Goal: Transaction & Acquisition: Book appointment/travel/reservation

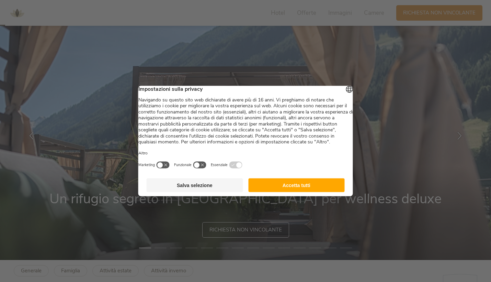
click at [226, 196] on footer "Salva selezione Accetta tutti" at bounding box center [245, 185] width 215 height 22
click at [220, 190] on button "Salva selezione" at bounding box center [195, 185] width 97 height 14
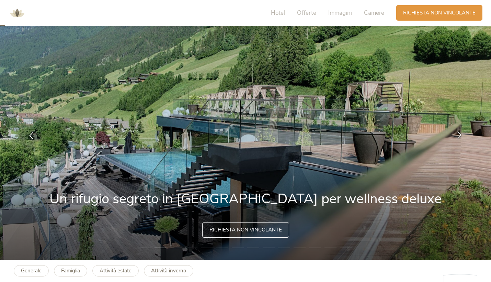
click at [462, 132] on icon at bounding box center [460, 135] width 8 height 8
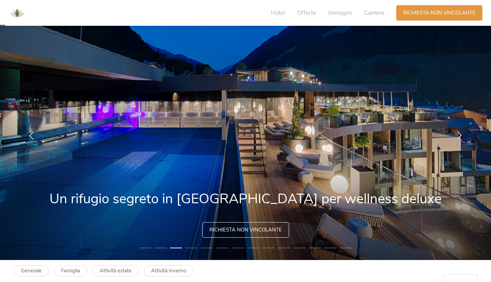
click at [461, 134] on icon at bounding box center [460, 135] width 8 height 8
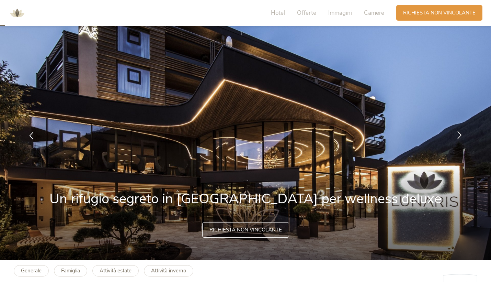
click at [461, 135] on icon at bounding box center [460, 135] width 8 height 8
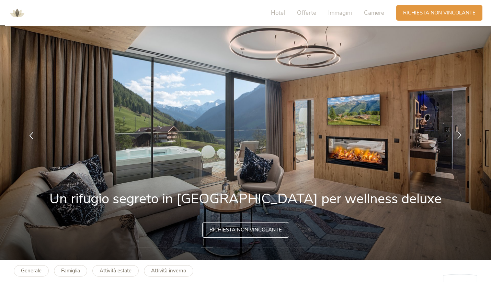
click at [461, 136] on icon at bounding box center [460, 135] width 8 height 8
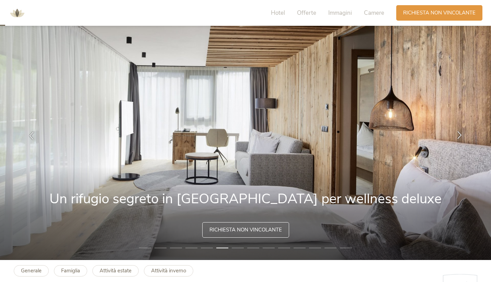
click at [461, 136] on icon at bounding box center [460, 135] width 8 height 8
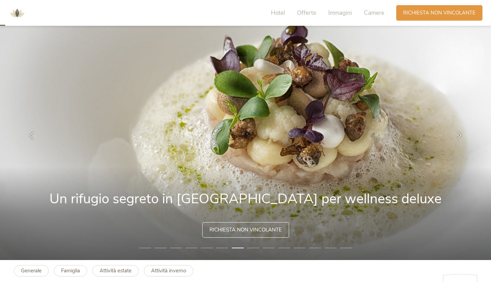
click at [461, 136] on icon at bounding box center [460, 135] width 8 height 8
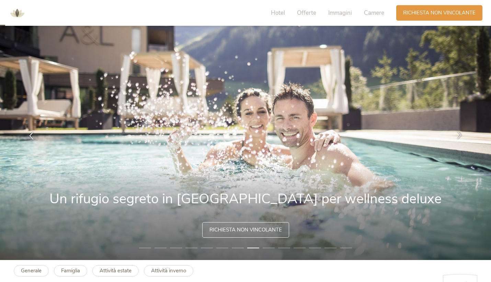
click at [461, 136] on icon at bounding box center [460, 135] width 8 height 8
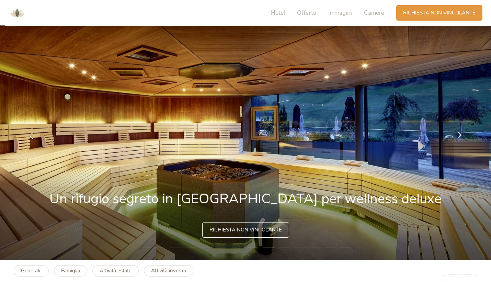
click at [461, 136] on icon at bounding box center [460, 135] width 8 height 8
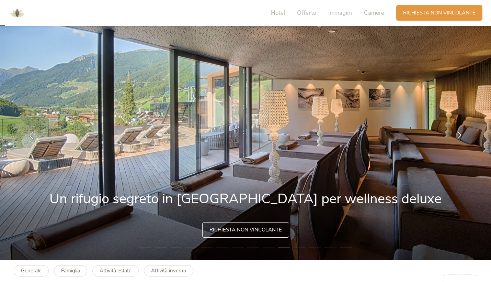
click at [461, 136] on icon at bounding box center [460, 135] width 8 height 8
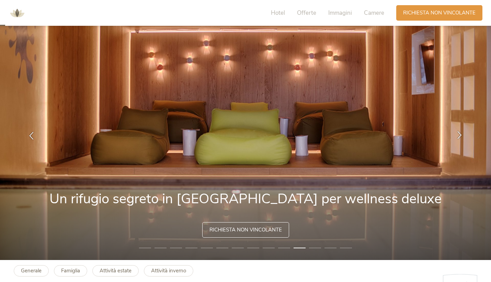
click at [461, 136] on icon at bounding box center [460, 135] width 8 height 8
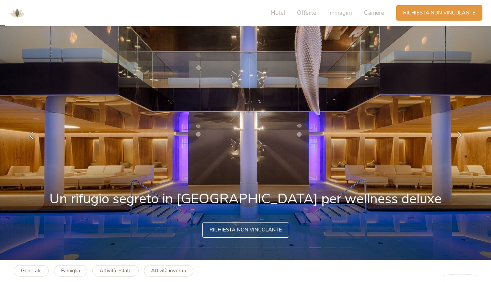
click at [461, 136] on icon at bounding box center [460, 135] width 8 height 8
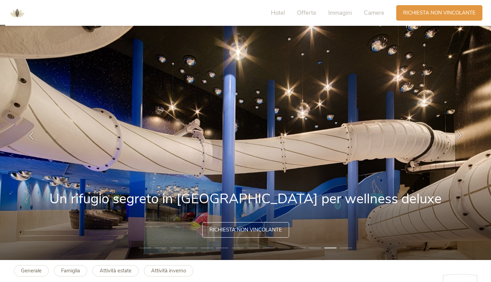
click at [461, 136] on icon at bounding box center [460, 135] width 8 height 8
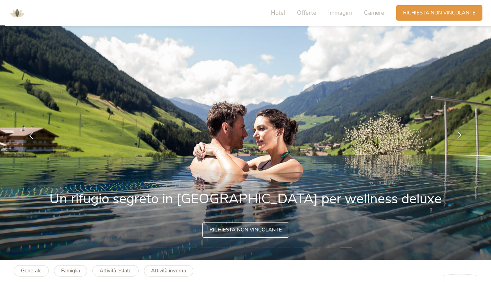
click at [460, 136] on icon at bounding box center [460, 135] width 8 height 8
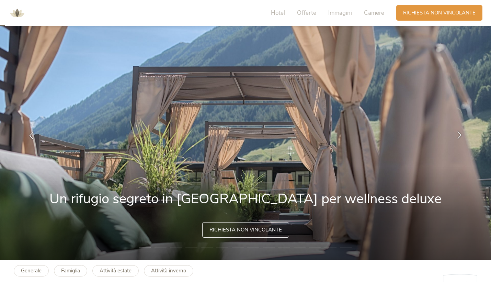
click at [460, 136] on icon at bounding box center [460, 135] width 8 height 8
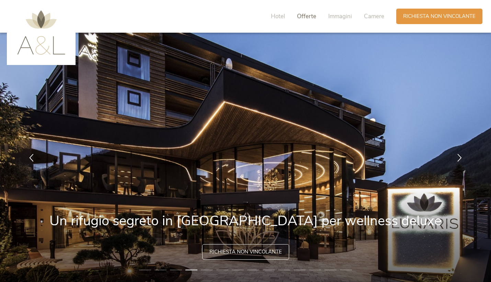
click at [300, 12] on span "Offerte" at bounding box center [306, 16] width 19 height 8
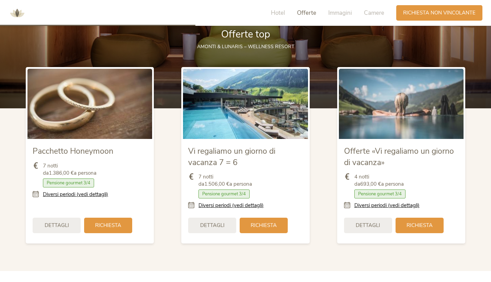
scroll to position [843, 0]
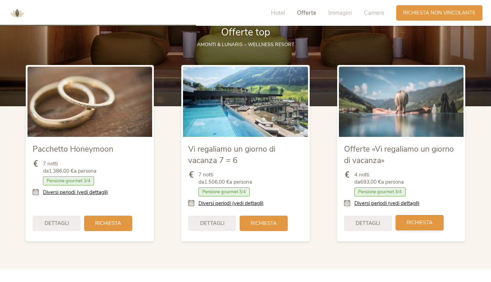
click at [421, 219] on span "Richiesta" at bounding box center [420, 222] width 26 height 7
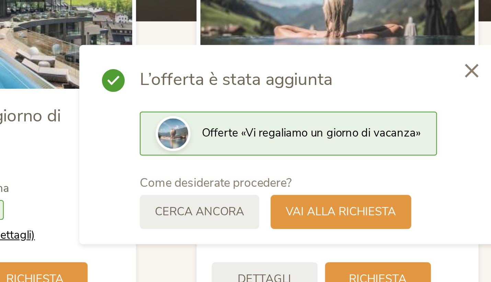
scroll to position [839, 0]
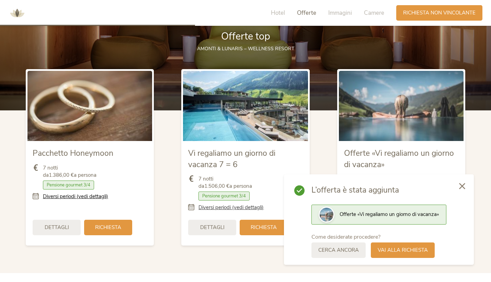
click at [244, 204] on link "Diversi periodi (vedi dettagli)" at bounding box center [231, 207] width 65 height 7
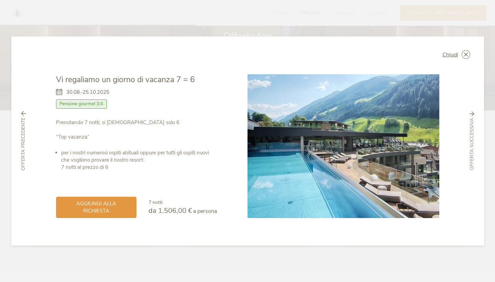
click at [61, 90] on icon at bounding box center [61, 92] width 10 height 7
click at [64, 162] on li "per i nostri numerosi ospiti abituali oppure per tutti gli ospiti nuovi che vog…" at bounding box center [139, 160] width 156 height 22
click at [25, 151] on span "Offerta precedente" at bounding box center [23, 143] width 7 height 53
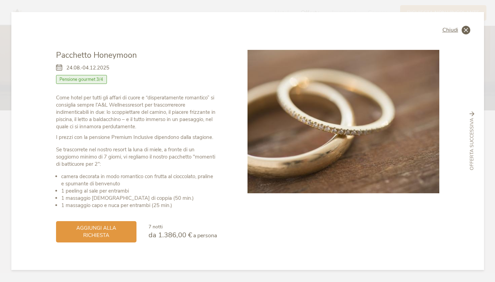
click at [468, 34] on icon at bounding box center [465, 30] width 9 height 9
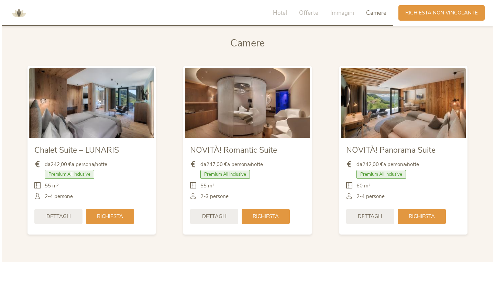
scroll to position [1683, 0]
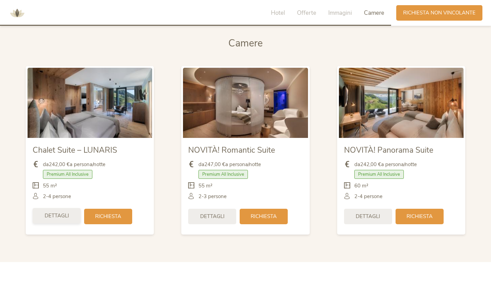
click at [65, 212] on span "Dettagli" at bounding box center [57, 215] width 24 height 7
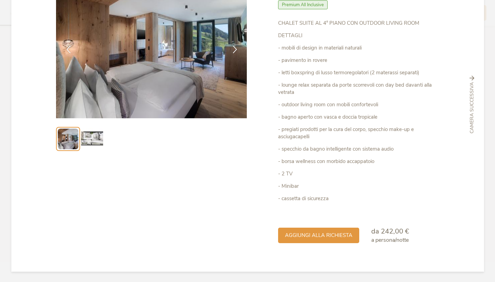
scroll to position [72, 0]
click at [386, 234] on span "da 242,00 €" at bounding box center [390, 231] width 38 height 9
click at [336, 237] on span "aggiungi alla richiesta" at bounding box center [318, 234] width 67 height 7
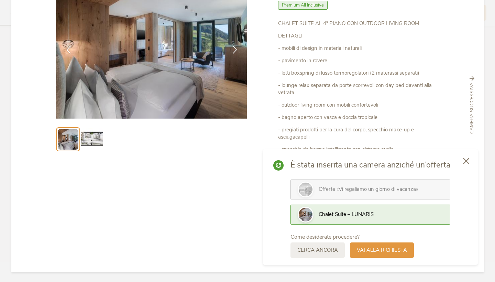
click at [338, 218] on div "Chalet Suite – LUNARIS" at bounding box center [380, 214] width 124 height 7
click at [375, 254] on div "Vai alla richiesta" at bounding box center [382, 248] width 64 height 15
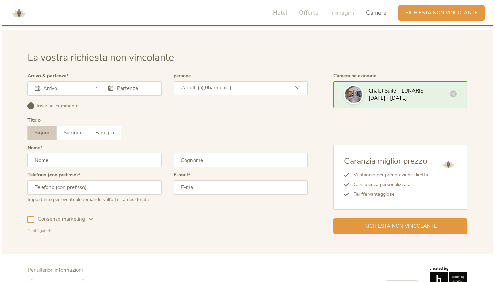
scroll to position [2112, 0]
click at [384, 95] on span "[DATE] - [DATE]" at bounding box center [385, 98] width 38 height 7
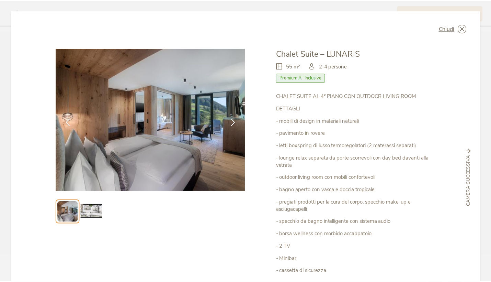
scroll to position [0, 0]
click at [457, 29] on div "Chiudi" at bounding box center [456, 28] width 28 height 9
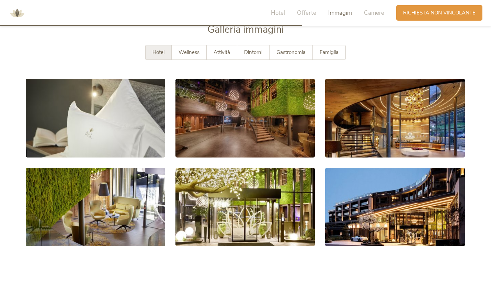
scroll to position [1300, 0]
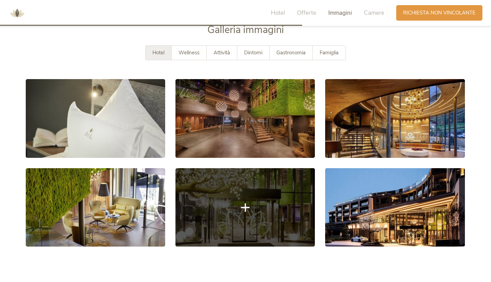
click at [294, 175] on link at bounding box center [244, 207] width 139 height 78
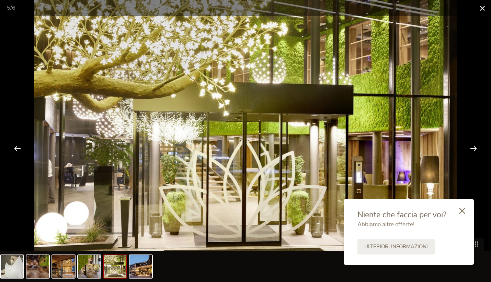
click at [483, 8] on span at bounding box center [482, 8] width 17 height 16
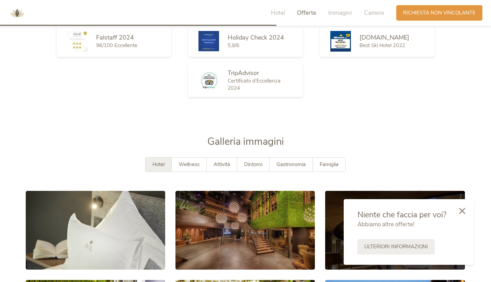
scroll to position [1185, 0]
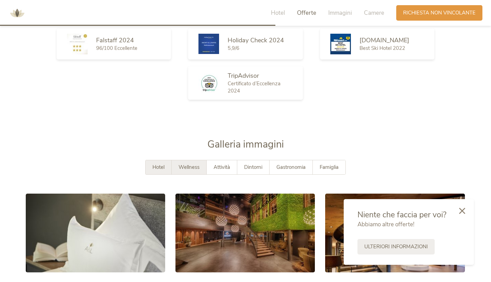
click at [201, 160] on div "Wellness" at bounding box center [189, 167] width 35 height 14
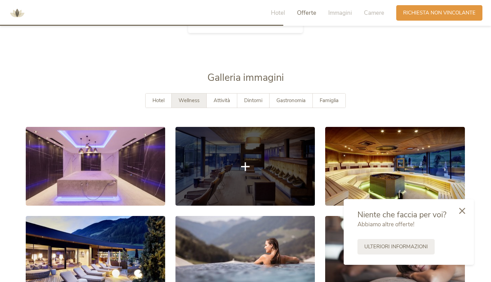
scroll to position [1255, 0]
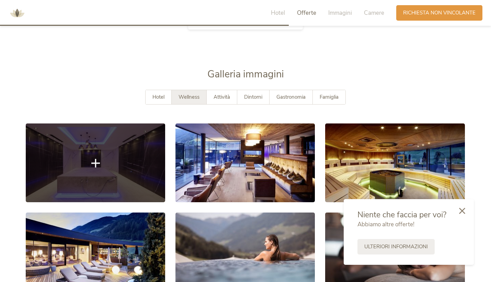
click at [149, 158] on link at bounding box center [95, 162] width 139 height 78
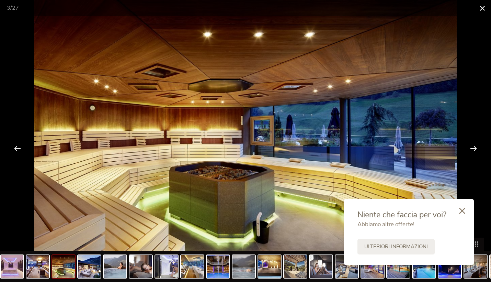
click at [483, 11] on span at bounding box center [482, 8] width 17 height 16
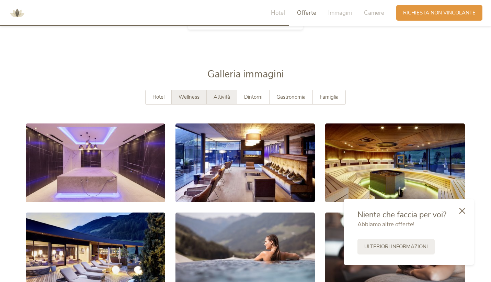
click at [226, 93] on span "Attività" at bounding box center [222, 96] width 16 height 7
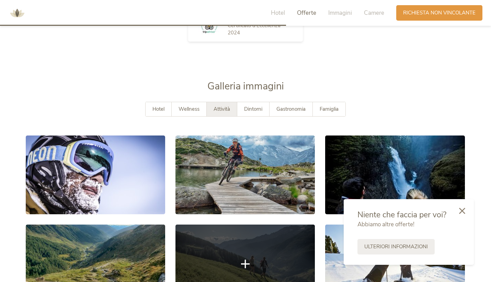
scroll to position [1242, 0]
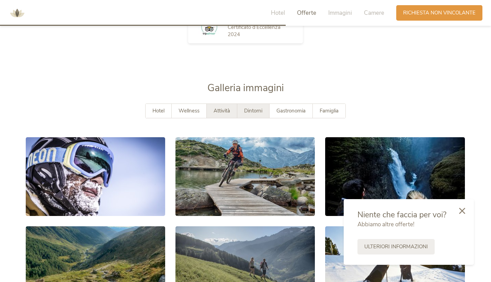
click at [248, 107] on span "Dintorni" at bounding box center [253, 110] width 18 height 7
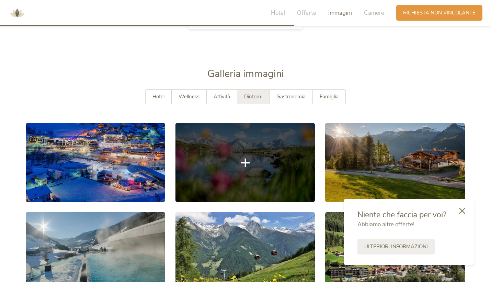
scroll to position [1243, 0]
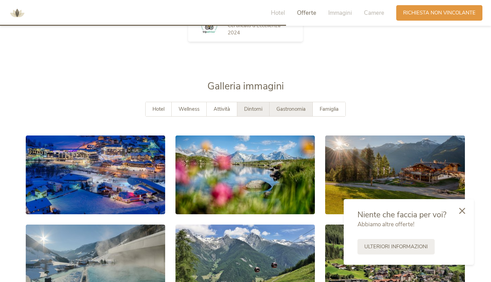
click at [284, 105] on span "Gastronomia" at bounding box center [290, 108] width 29 height 7
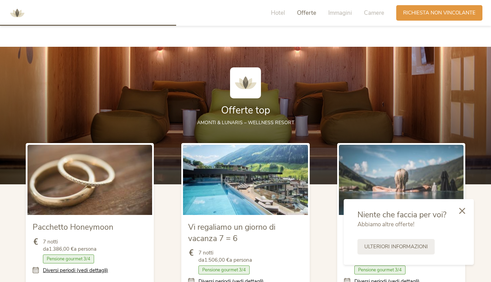
scroll to position [767, 0]
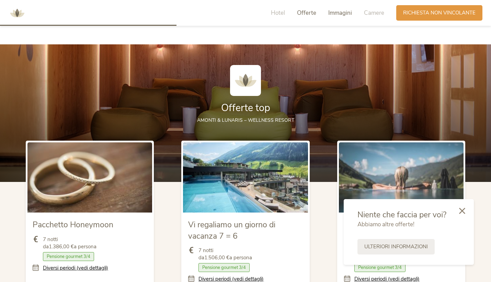
click at [339, 16] on span "Immagini" at bounding box center [340, 13] width 24 height 8
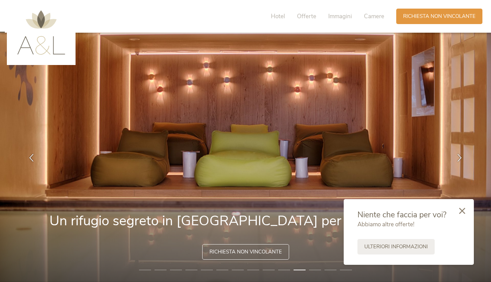
scroll to position [0, 0]
